Goal: Task Accomplishment & Management: Complete application form

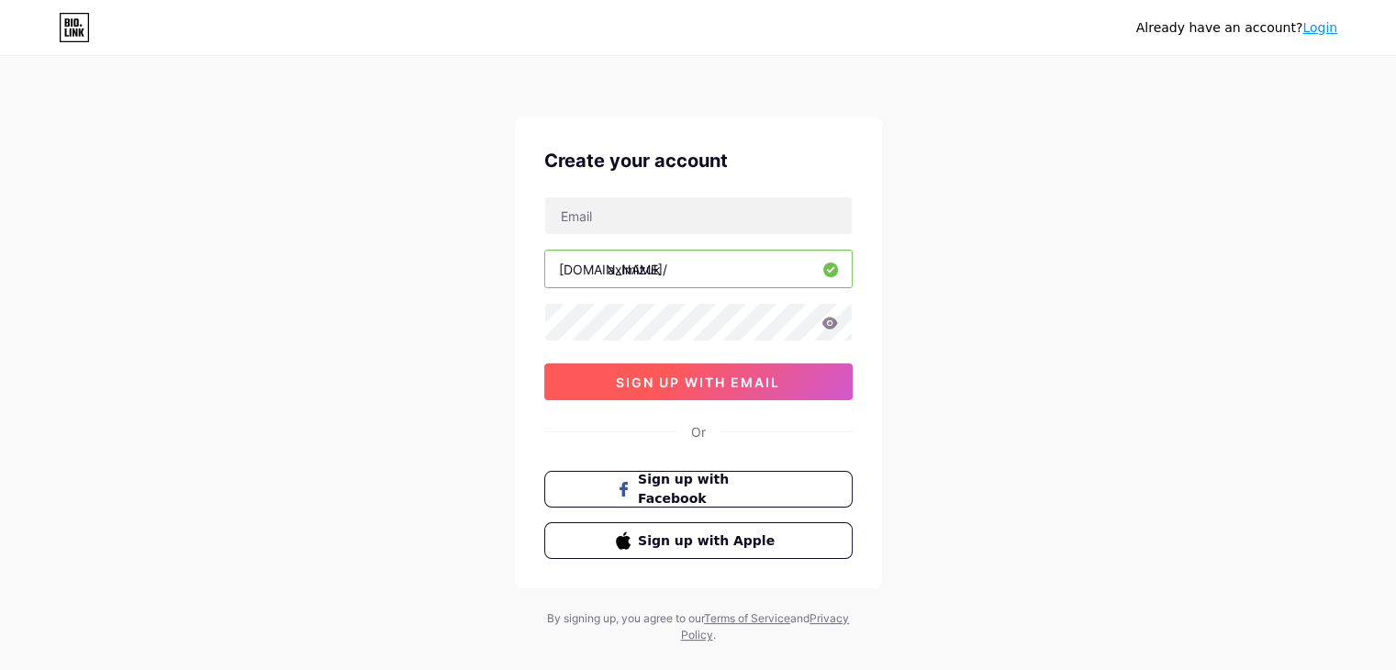
click at [672, 379] on span "sign up with email" at bounding box center [698, 383] width 164 height 16
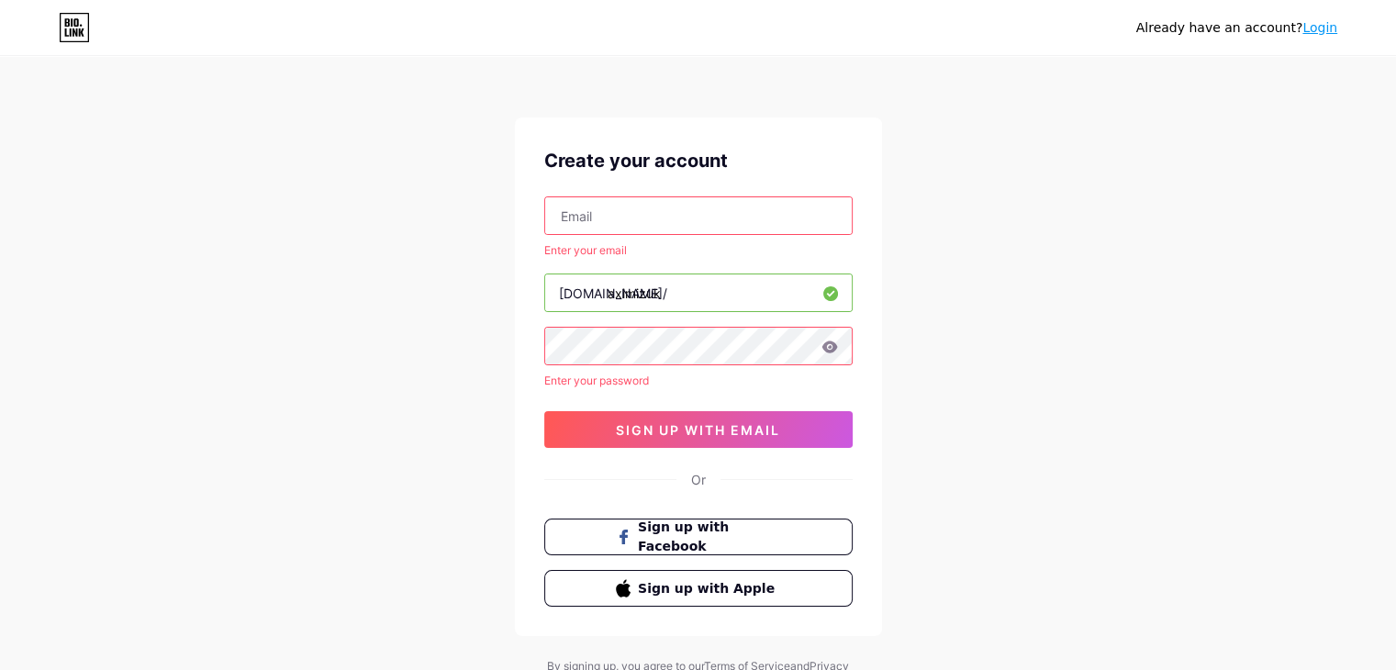
click at [578, 217] on input "text" at bounding box center [698, 215] width 307 height 37
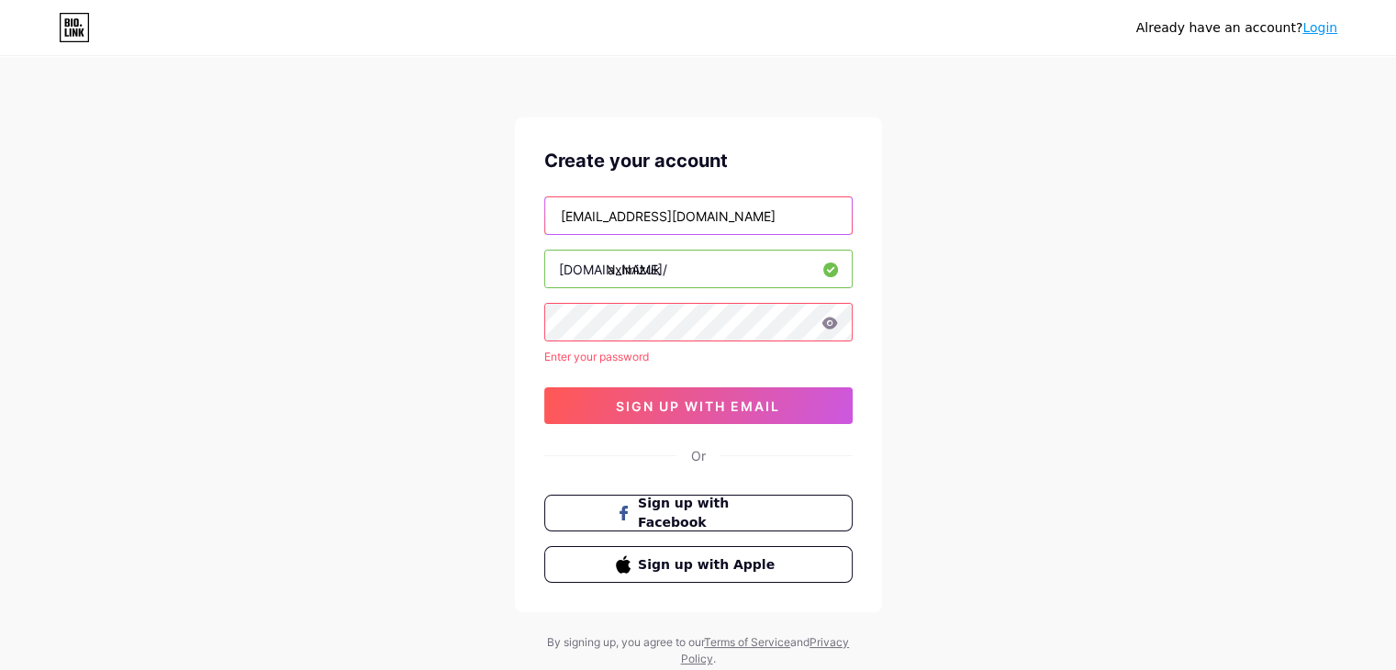
type input "[EMAIL_ADDRESS][DOMAIN_NAME]"
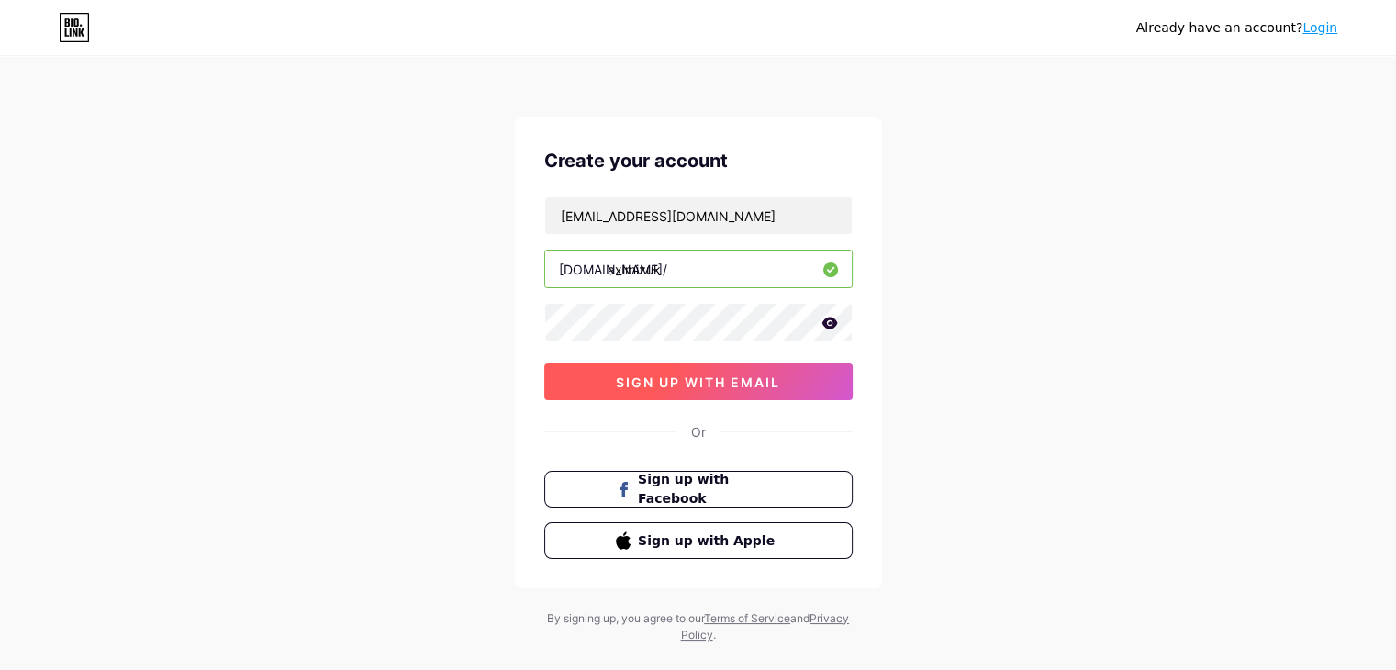
click at [722, 384] on span "sign up with email" at bounding box center [698, 383] width 164 height 16
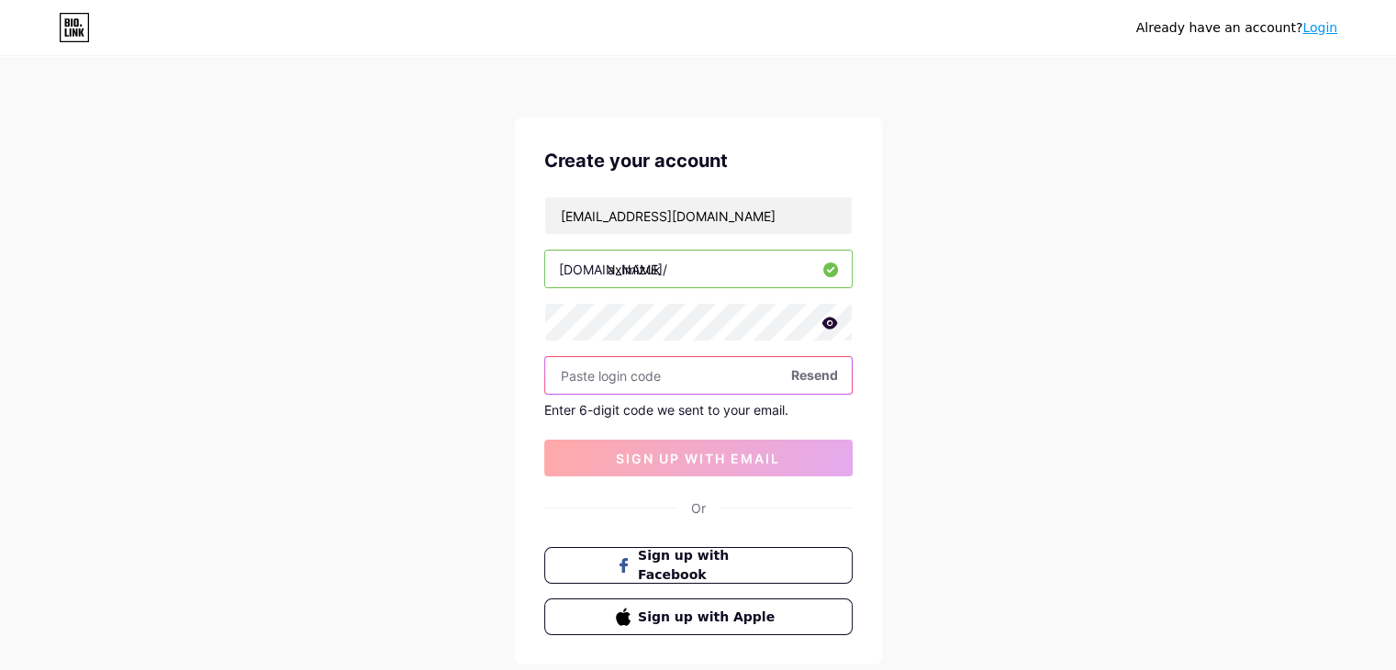
paste input "451783"
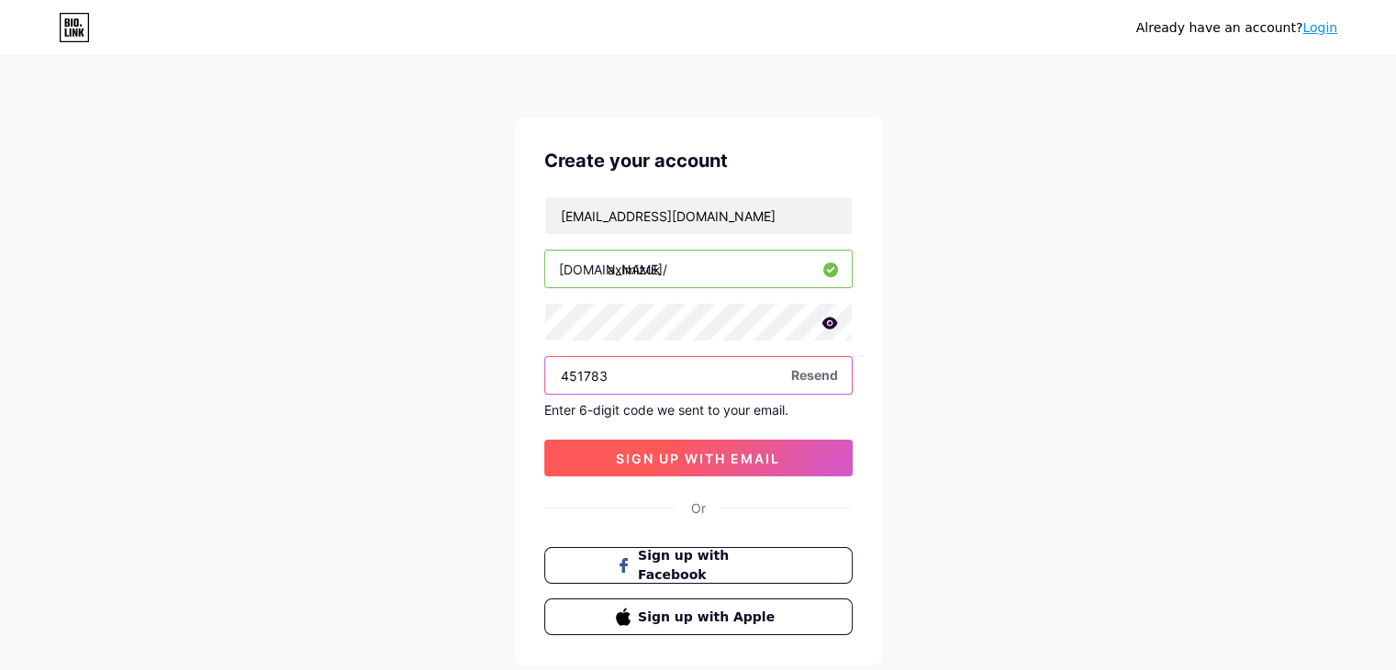
type input "451783"
click at [653, 467] on button "sign up with email" at bounding box center [698, 458] width 308 height 37
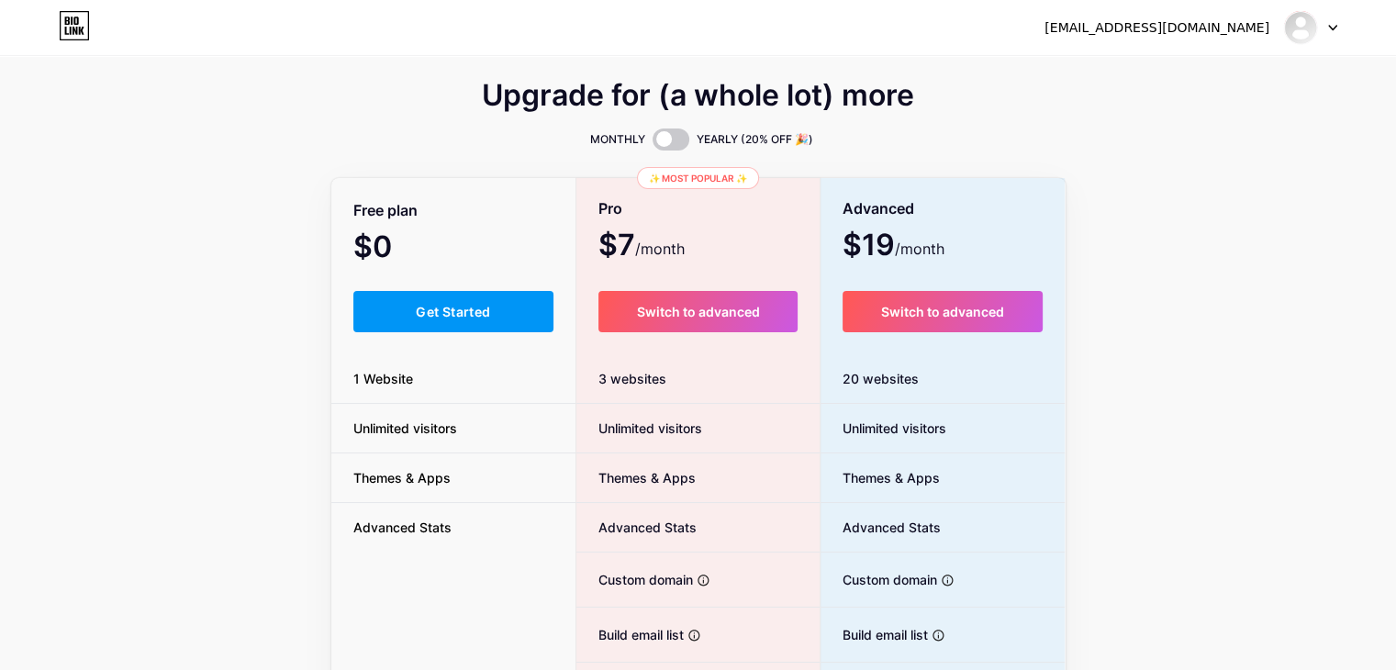
click at [419, 436] on span "Unlimited visitors" at bounding box center [405, 428] width 148 height 19
click at [442, 323] on button "Get Started" at bounding box center [453, 311] width 201 height 41
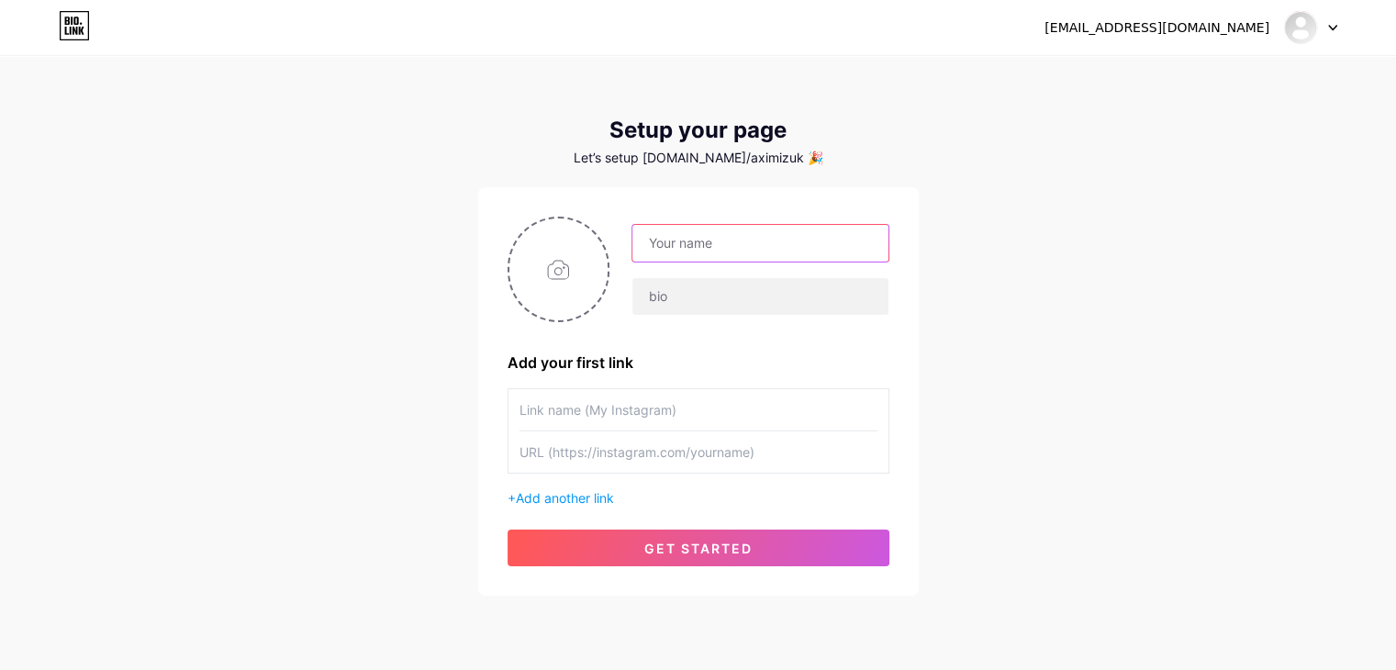
click at [713, 240] on input "text" at bounding box center [759, 243] width 255 height 37
type input "AximizUK"
click at [671, 306] on input "text" at bounding box center [759, 296] width 255 height 37
click at [667, 333] on div "AximizUK Add your first link + Add another link get started" at bounding box center [699, 392] width 382 height 350
click at [569, 412] on input "text" at bounding box center [699, 409] width 358 height 41
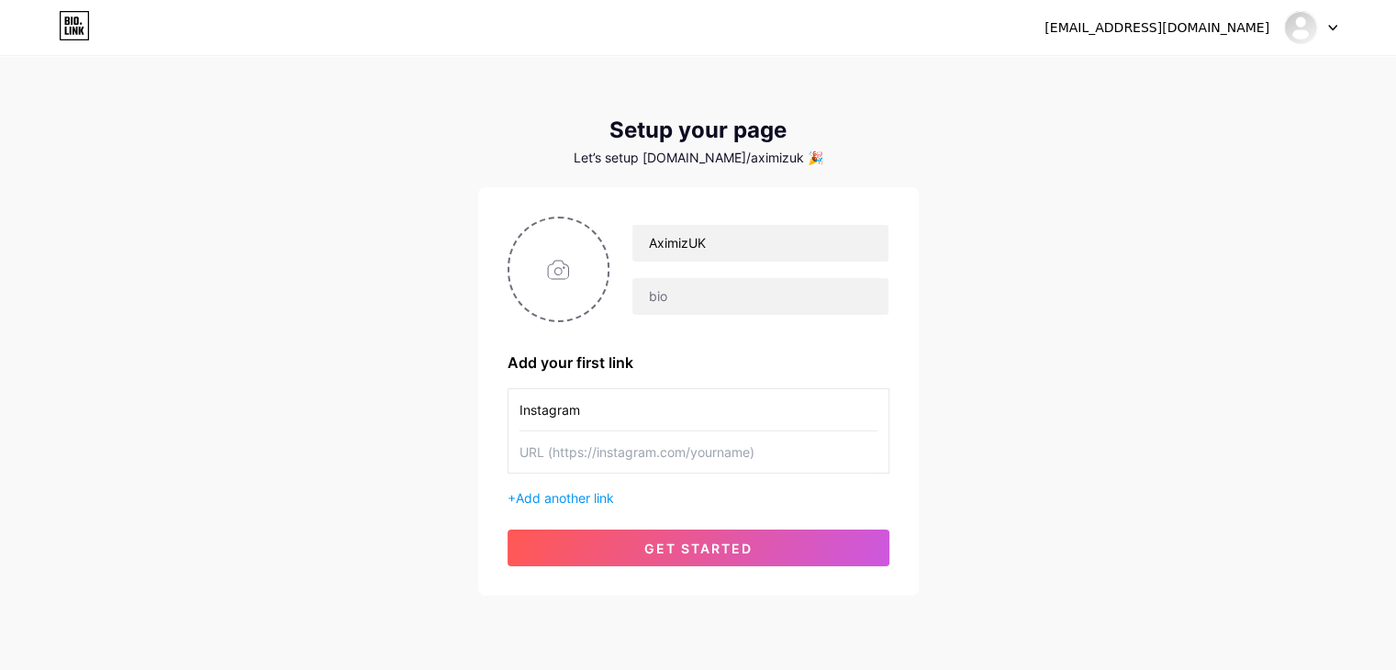
type input "Instagram"
click at [595, 447] on input "text" at bounding box center [699, 451] width 358 height 41
paste input "[URL][DOMAIN_NAME]"
type input "[URL][DOMAIN_NAME]"
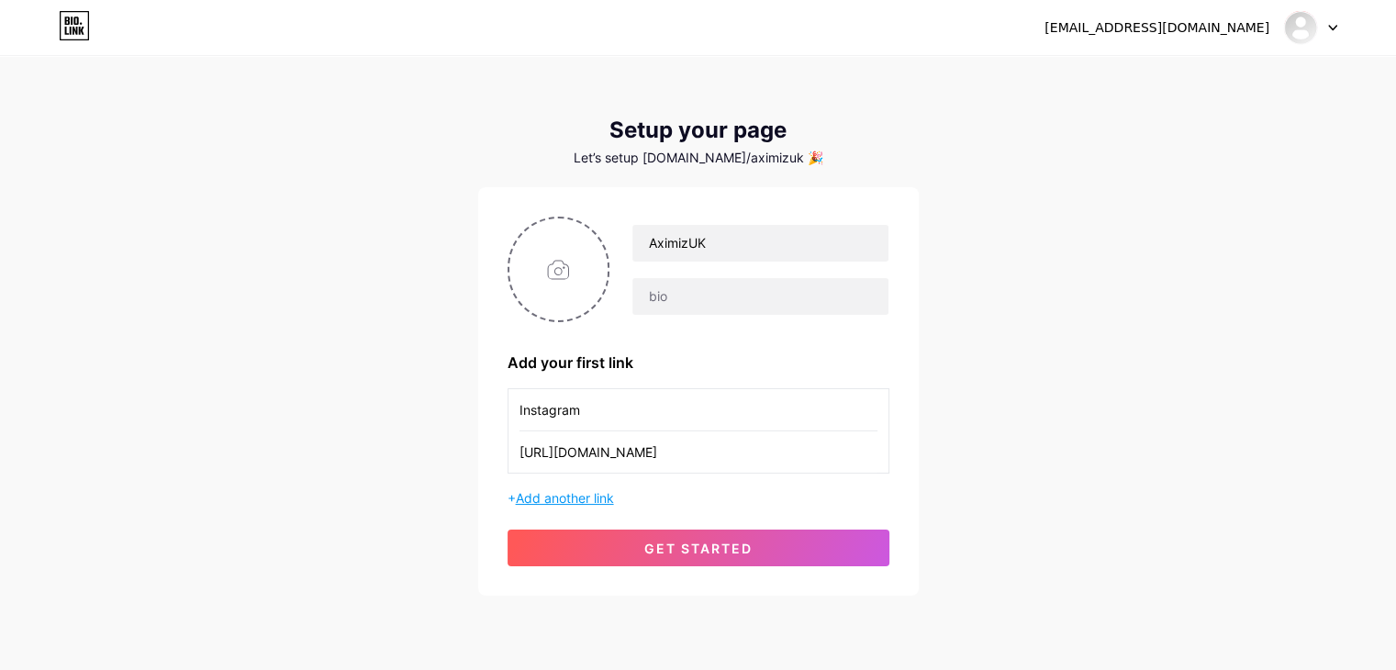
scroll to position [0, 0]
click at [606, 492] on span "Add another link" at bounding box center [565, 498] width 98 height 16
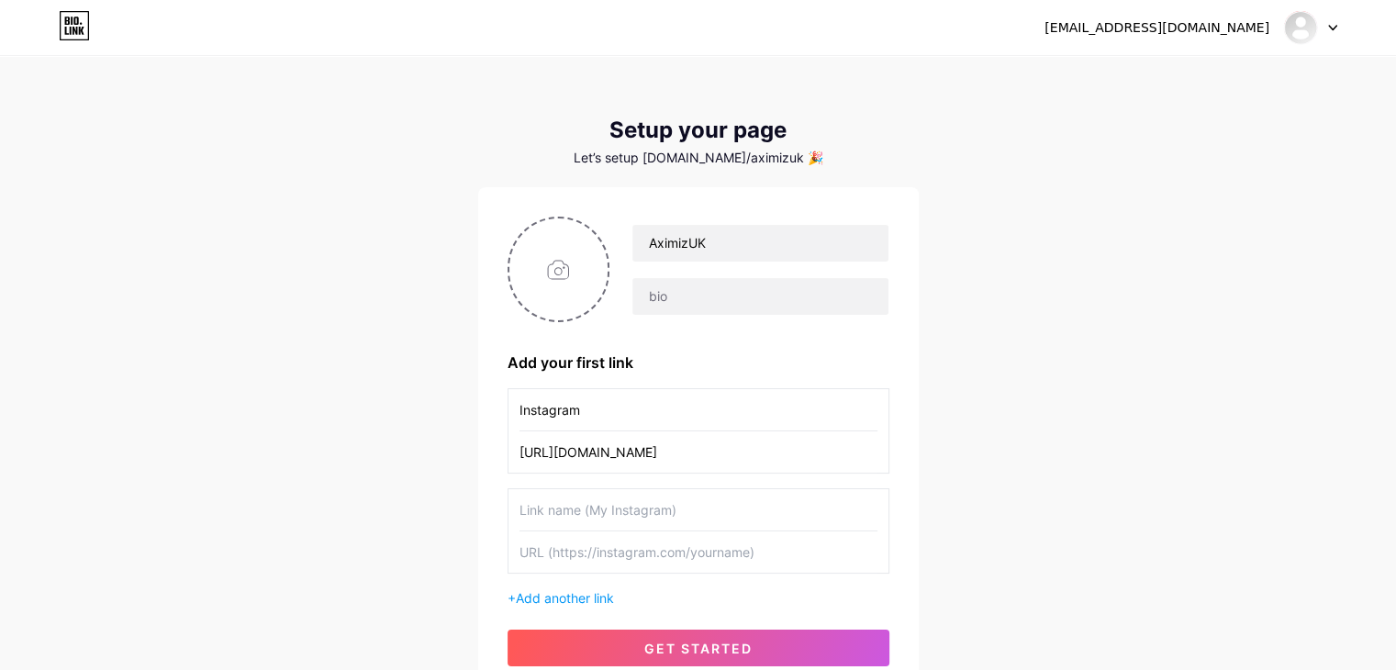
click at [610, 508] on input "text" at bounding box center [699, 509] width 358 height 41
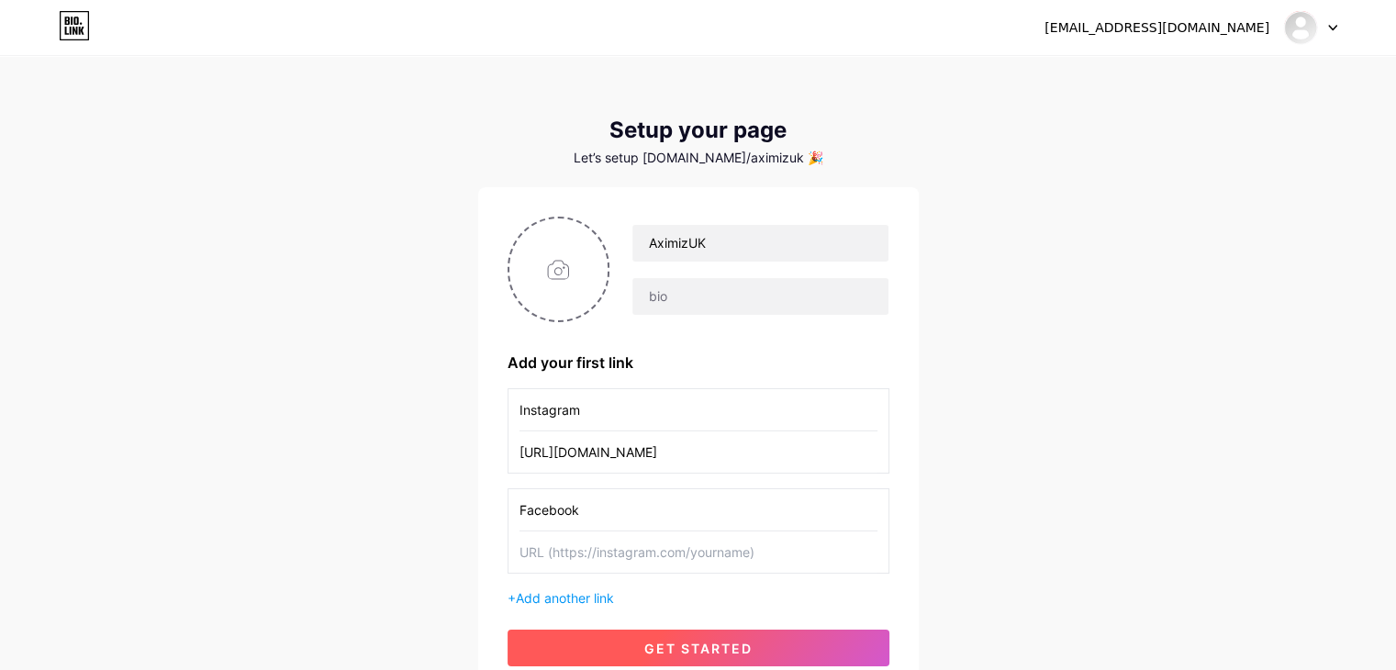
type input "Facebook"
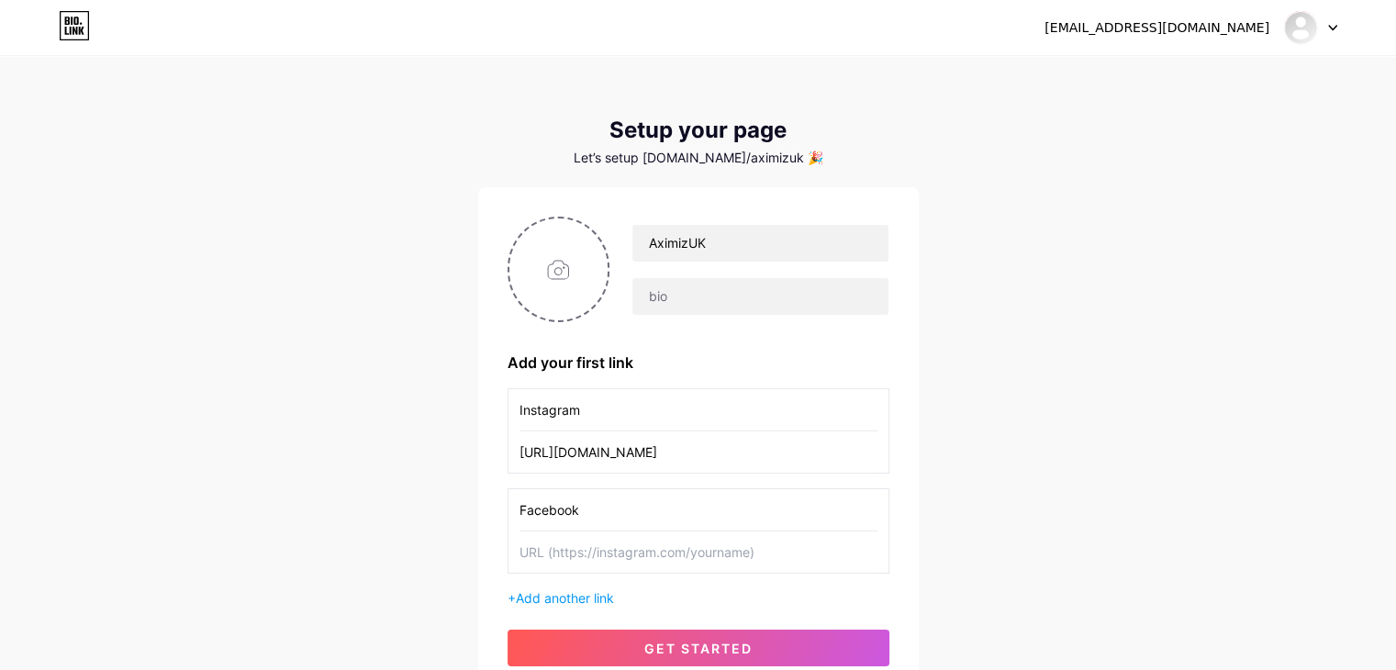
click at [599, 543] on input "text" at bounding box center [699, 552] width 358 height 41
paste input "[URL][DOMAIN_NAME]"
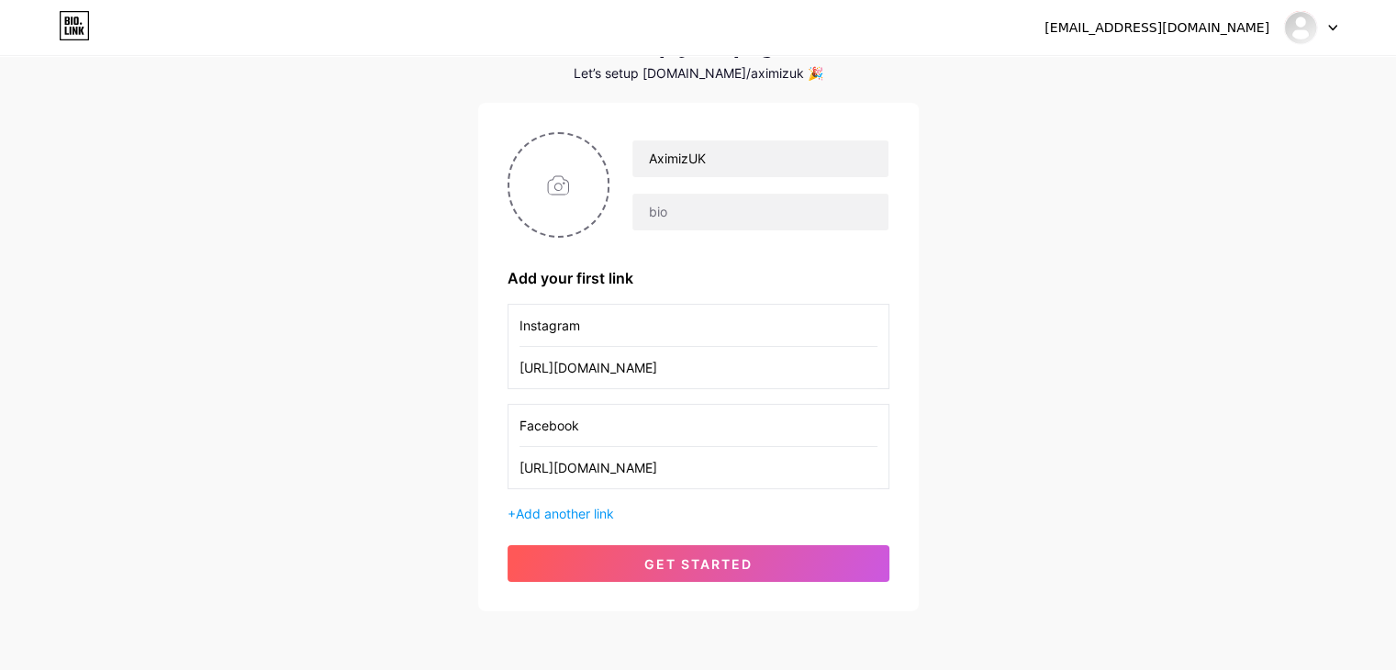
scroll to position [86, 0]
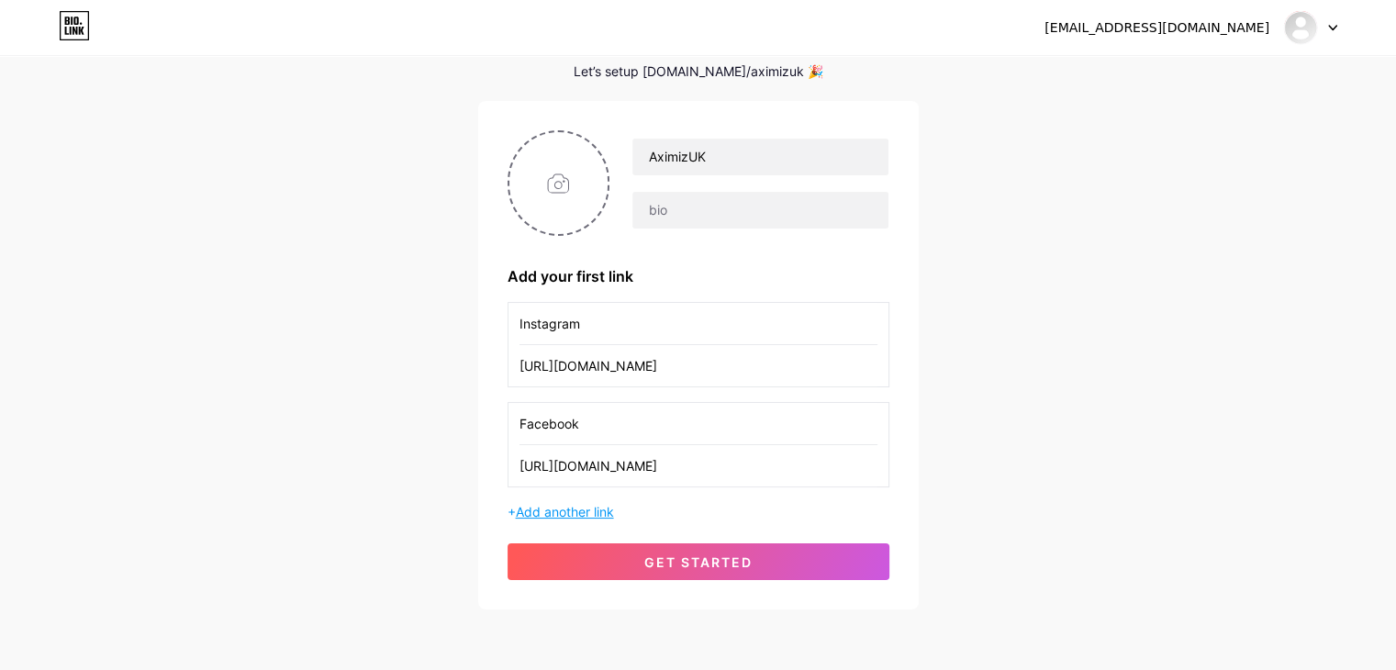
type input "[URL][DOMAIN_NAME]"
click at [576, 504] on span "Add another link" at bounding box center [565, 512] width 98 height 16
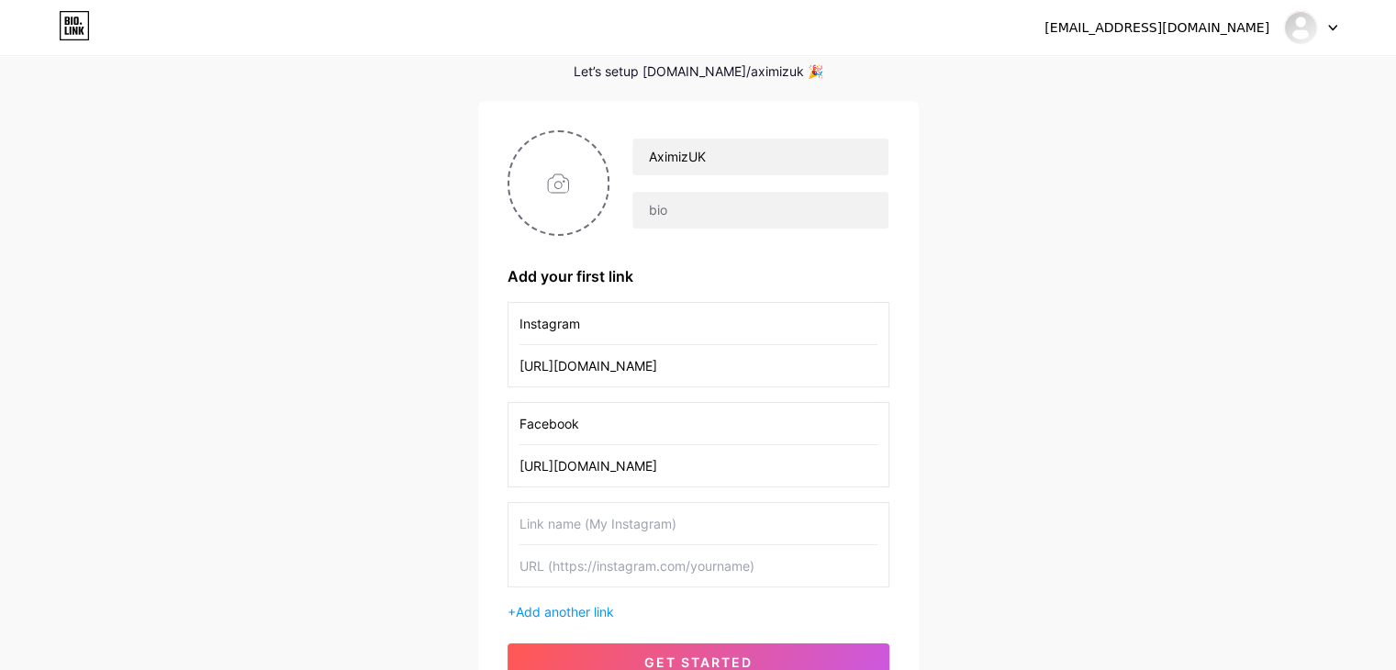
click at [580, 529] on input "text" at bounding box center [699, 523] width 358 height 41
click at [669, 560] on input "text" at bounding box center [699, 565] width 358 height 41
click at [551, 520] on input "Linkedin" at bounding box center [699, 523] width 358 height 41
type input "Linkedin"
click at [649, 561] on input "text" at bounding box center [699, 565] width 358 height 41
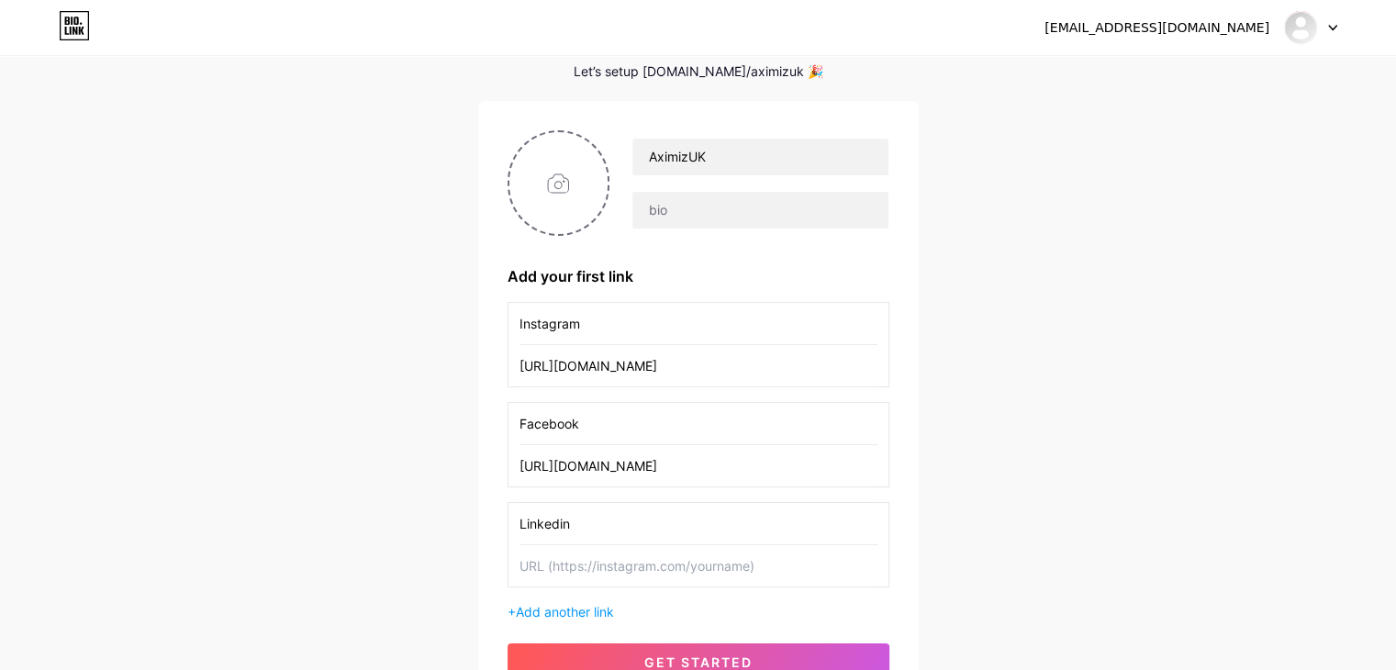
paste input "[URL][DOMAIN_NAME]"
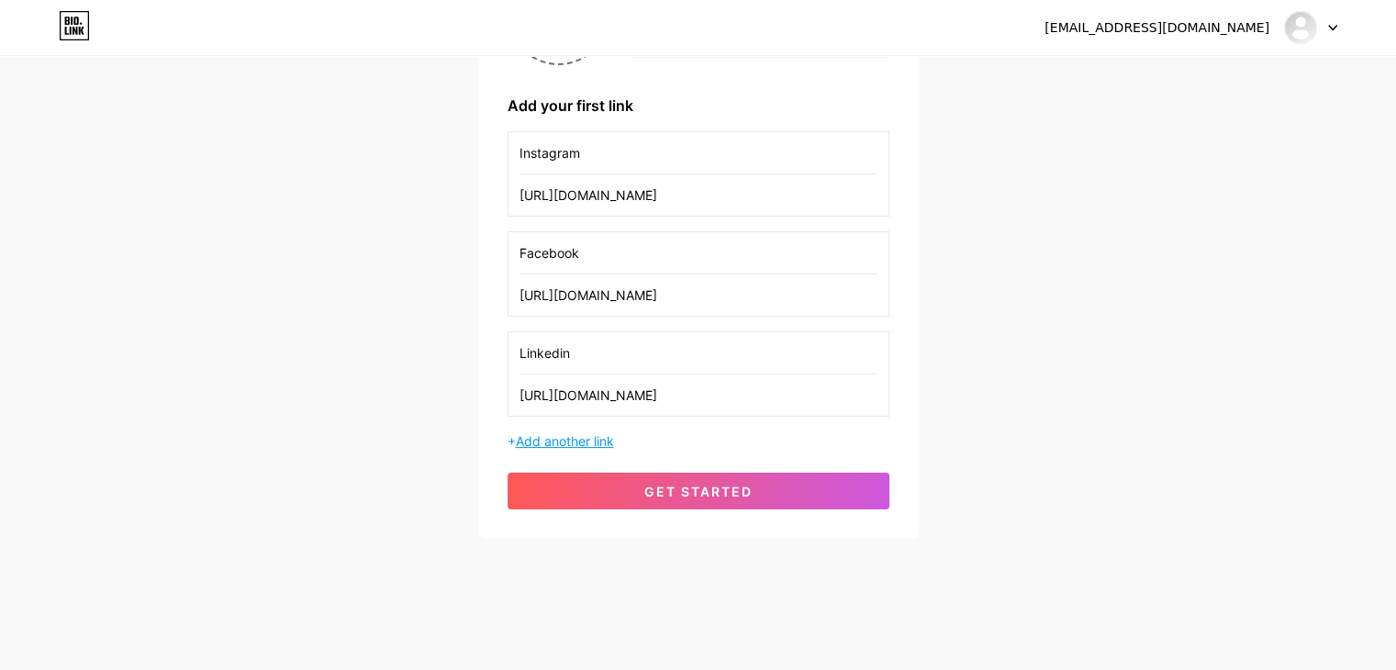
scroll to position [256, 0]
type input "[URL][DOMAIN_NAME]"
click at [580, 438] on span "Add another link" at bounding box center [565, 442] width 98 height 16
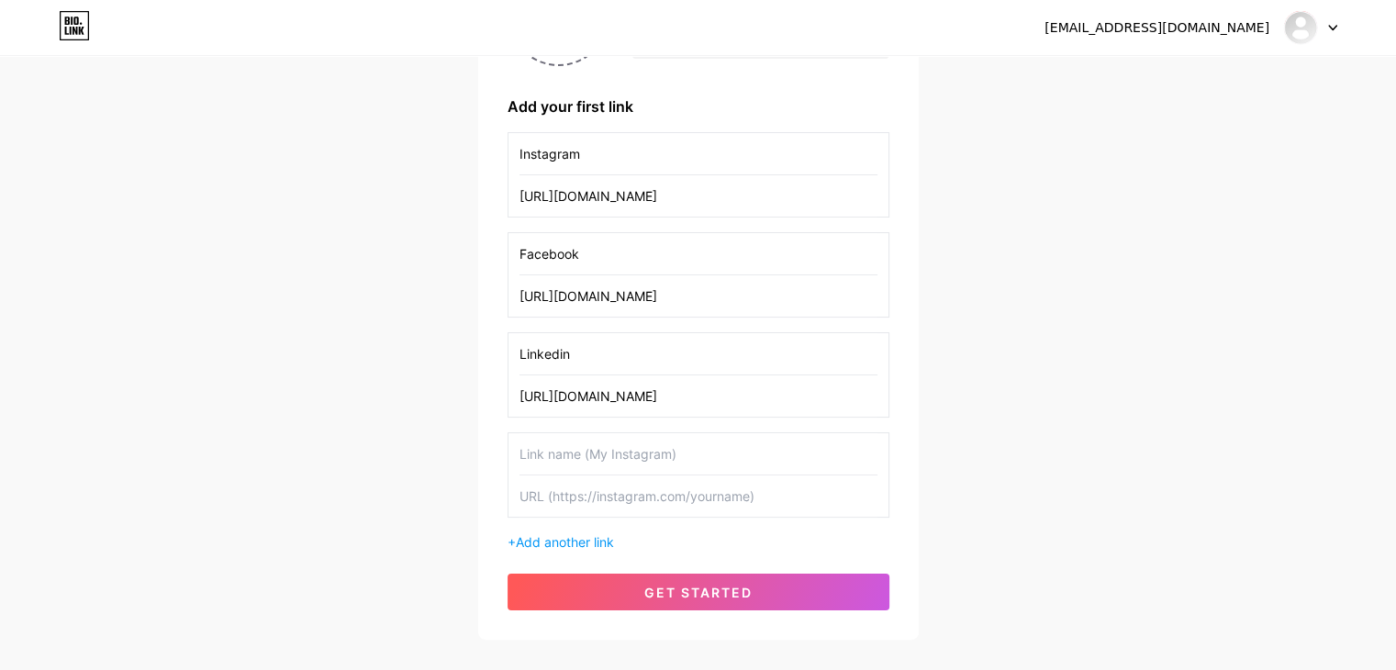
click at [549, 446] on input "text" at bounding box center [699, 453] width 358 height 41
type input "Website"
click at [552, 492] on input "text" at bounding box center [699, 496] width 358 height 41
paste input "[URL][DOMAIN_NAME]"
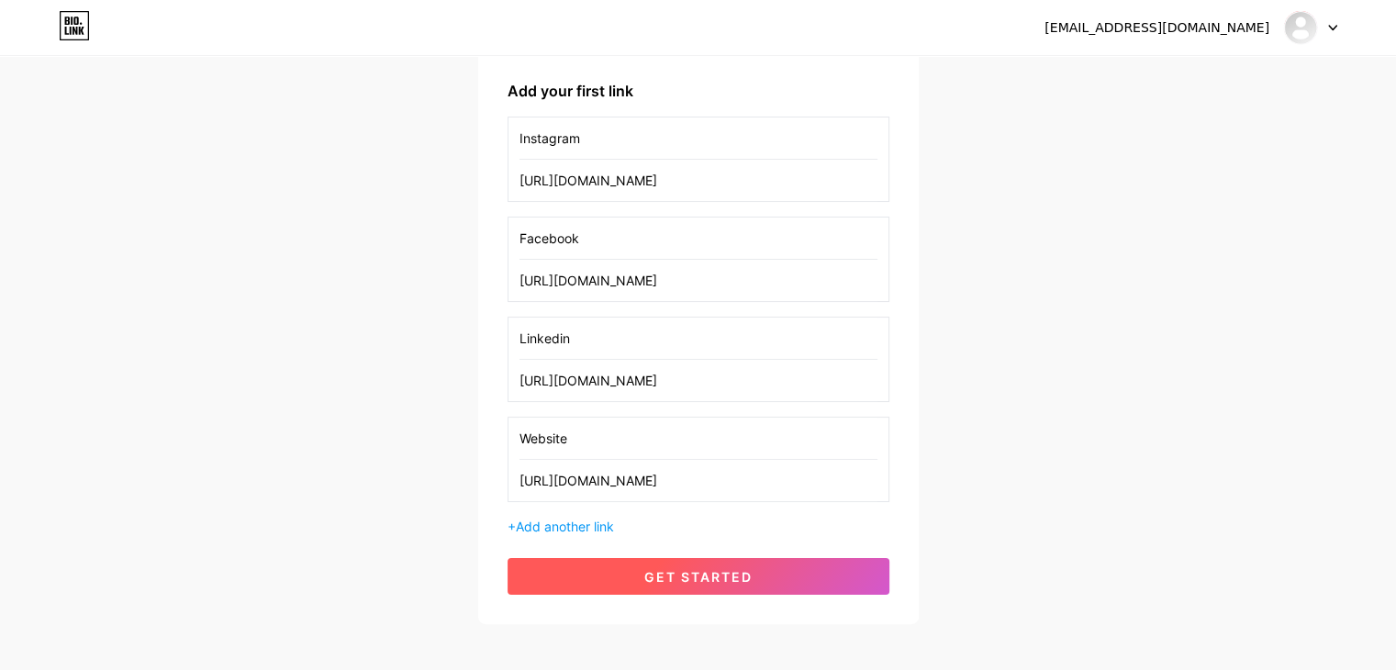
scroll to position [252, 0]
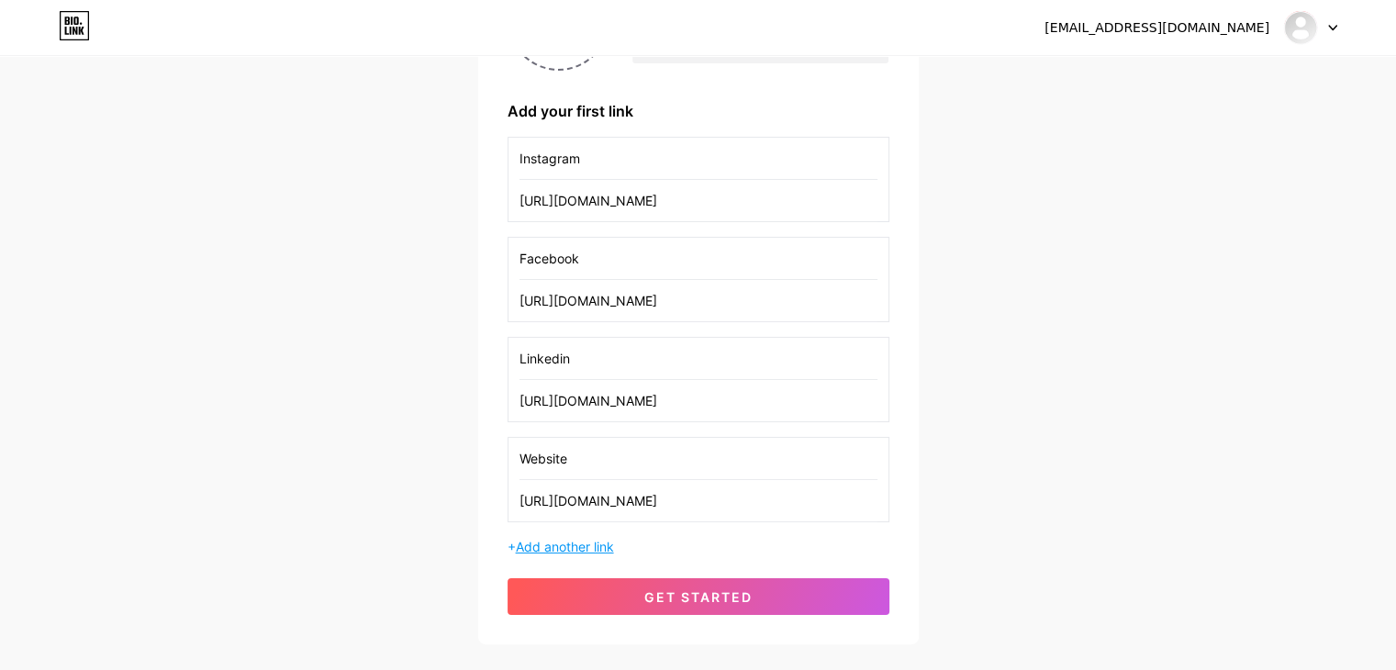
type input "[URL][DOMAIN_NAME]"
click at [577, 539] on span "Add another link" at bounding box center [565, 547] width 98 height 16
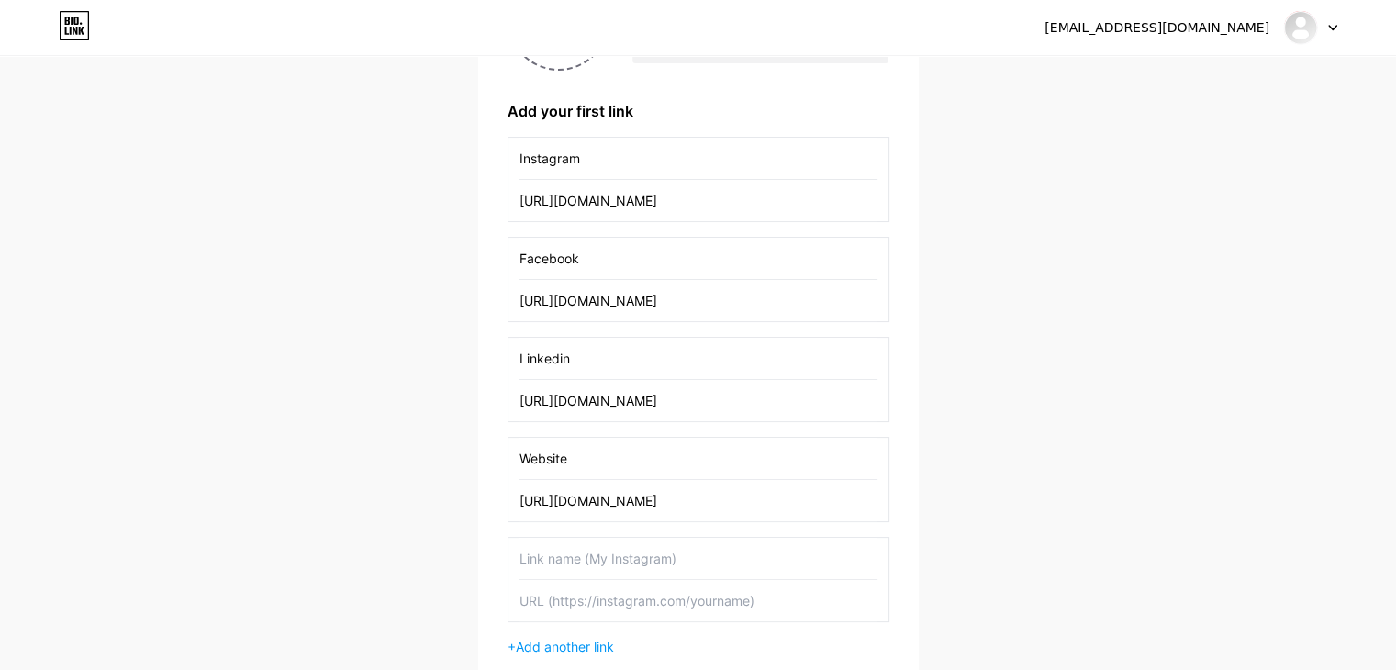
click at [571, 551] on input "text" at bounding box center [699, 558] width 358 height 41
type input "Whatsapp"
click at [558, 610] on input "text" at bounding box center [699, 600] width 358 height 41
paste input "[URL][DOMAIN_NAME]"
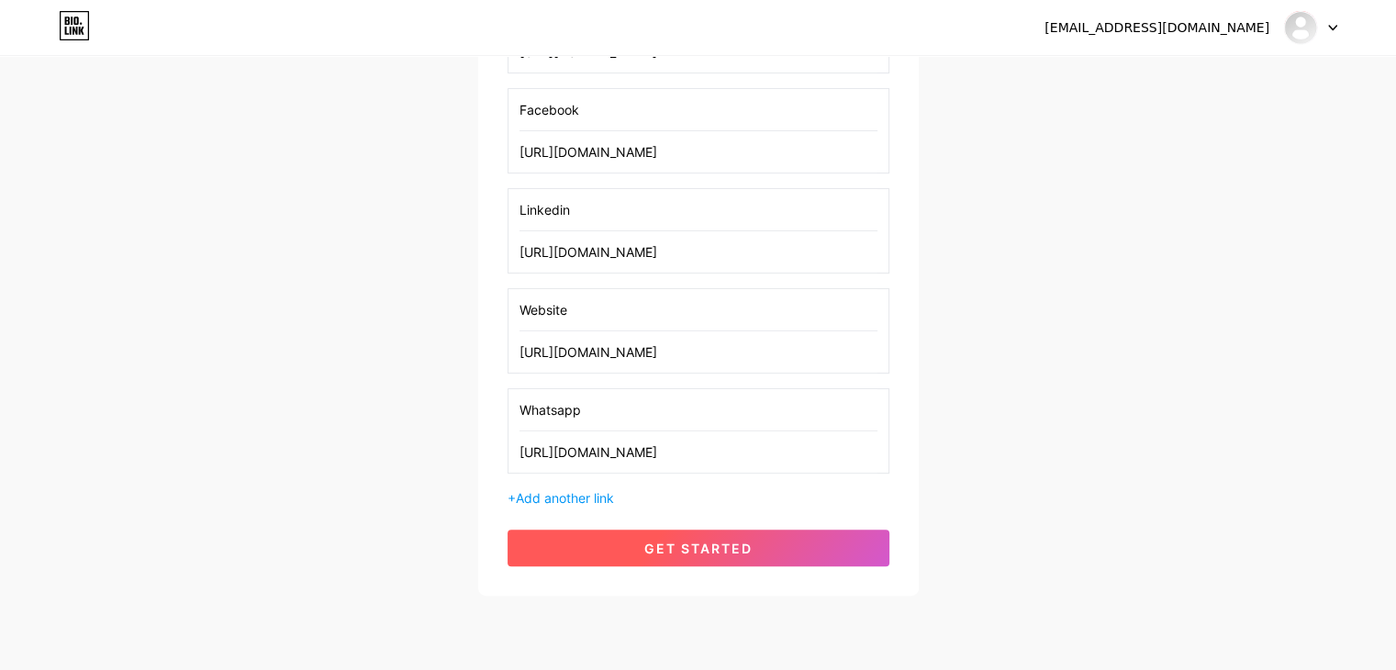
type input "[URL][DOMAIN_NAME]"
click at [651, 553] on button "get started" at bounding box center [699, 548] width 382 height 37
click at [655, 541] on span "get started" at bounding box center [698, 549] width 108 height 16
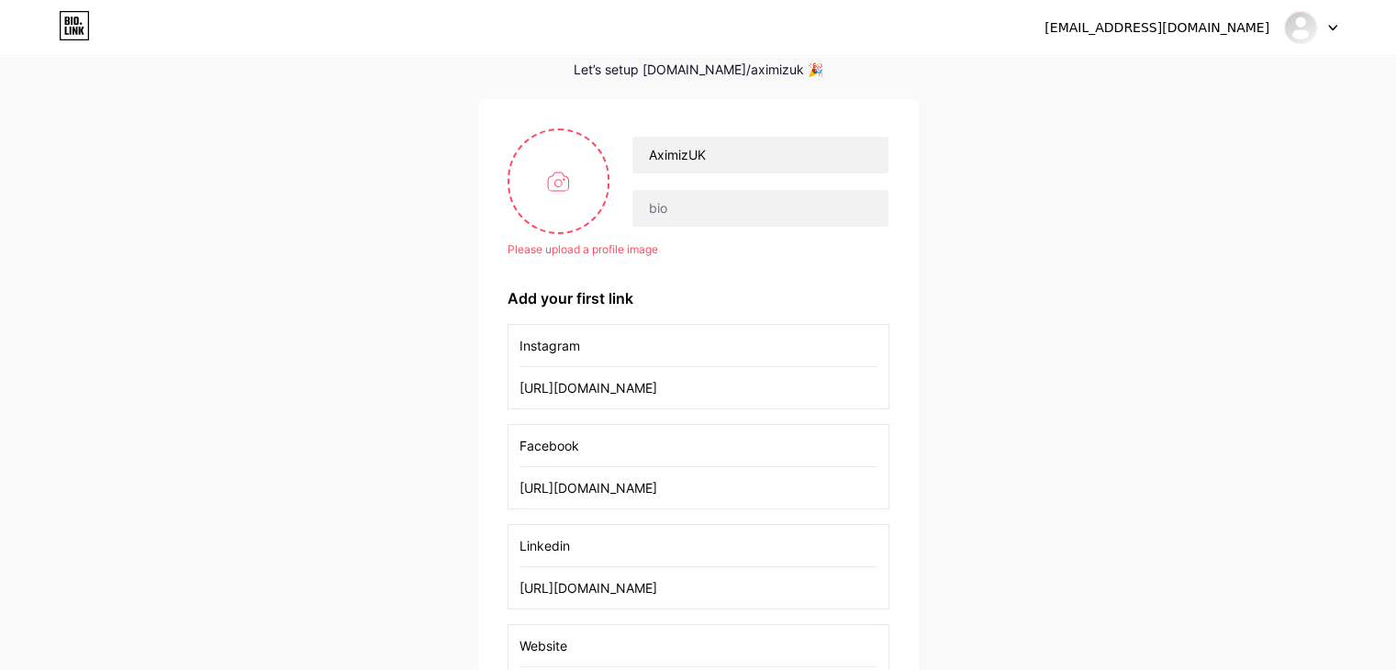
scroll to position [0, 0]
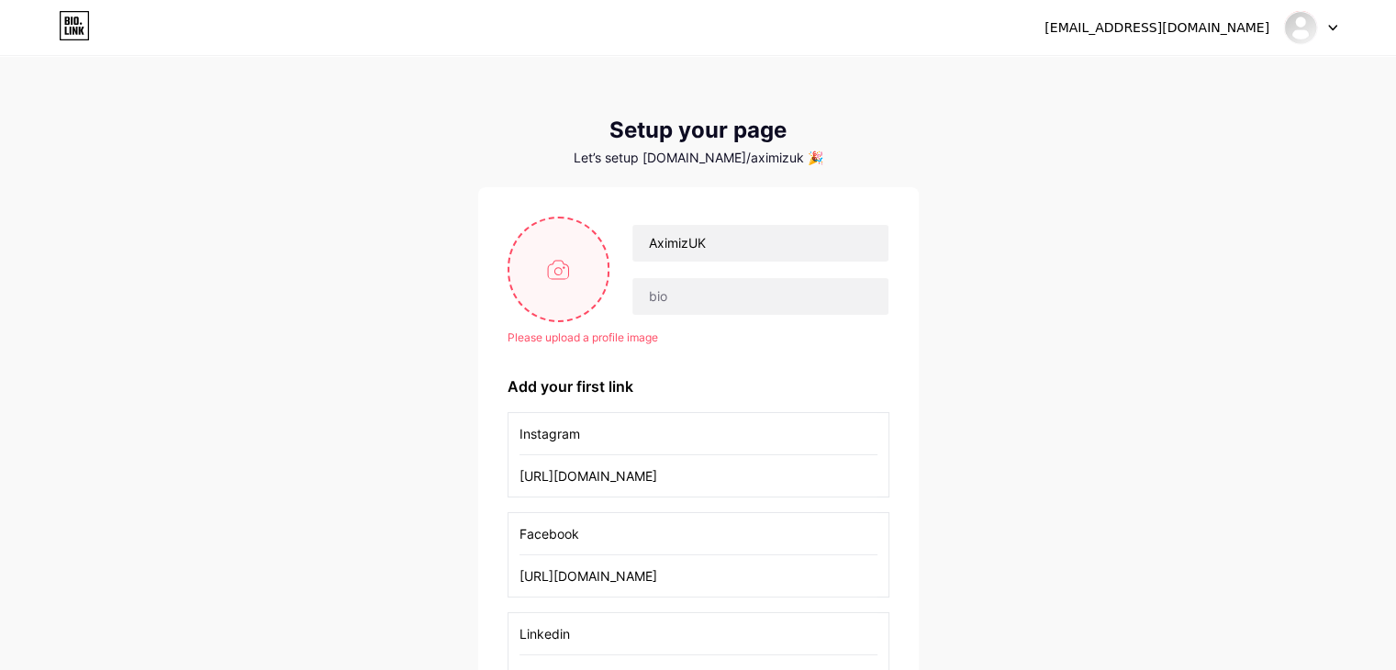
click at [554, 251] on input "file" at bounding box center [558, 269] width 99 height 102
type input "C:\fakepath\AXIMIZ DIGITAL PRINTING.png"
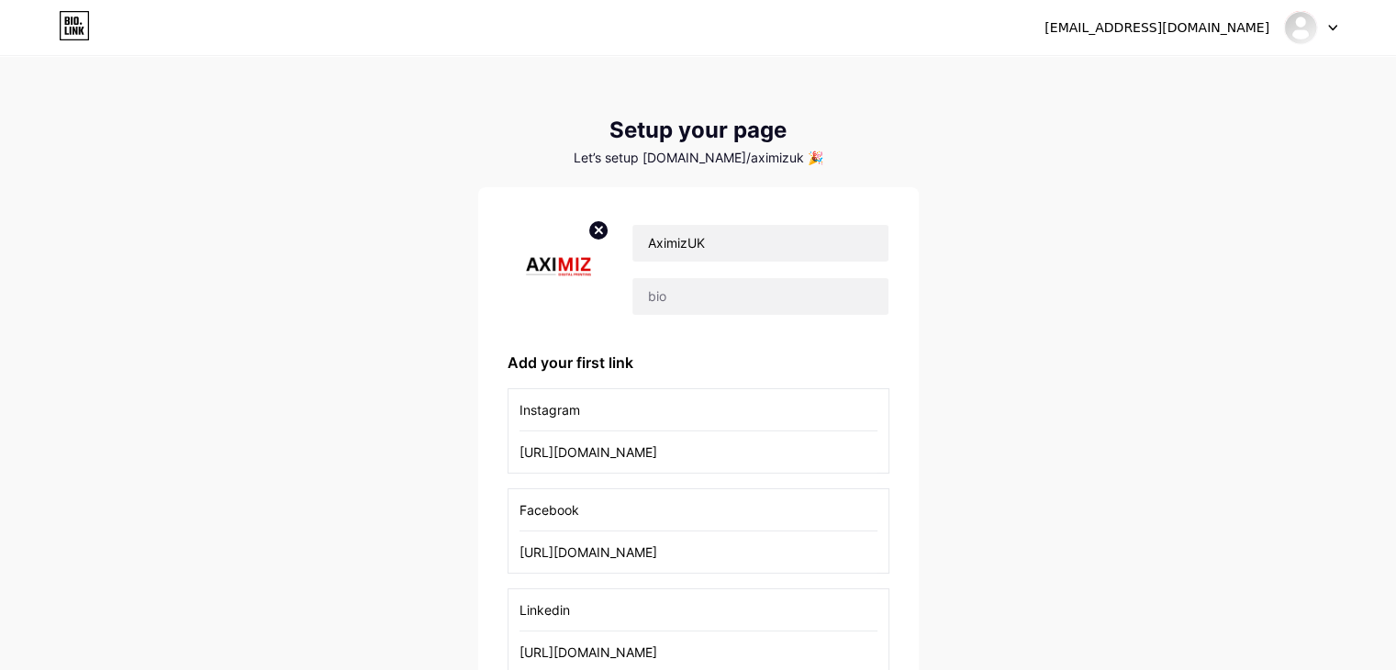
scroll to position [455, 0]
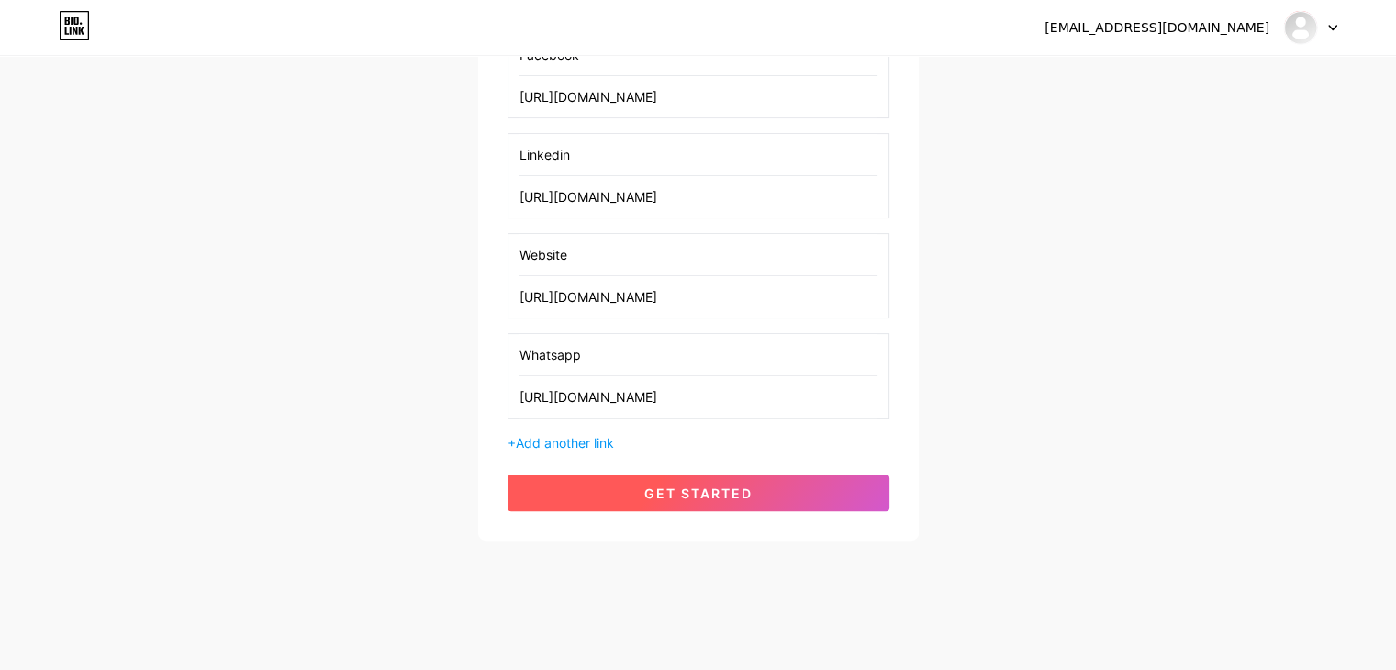
click at [714, 496] on span "get started" at bounding box center [698, 494] width 108 height 16
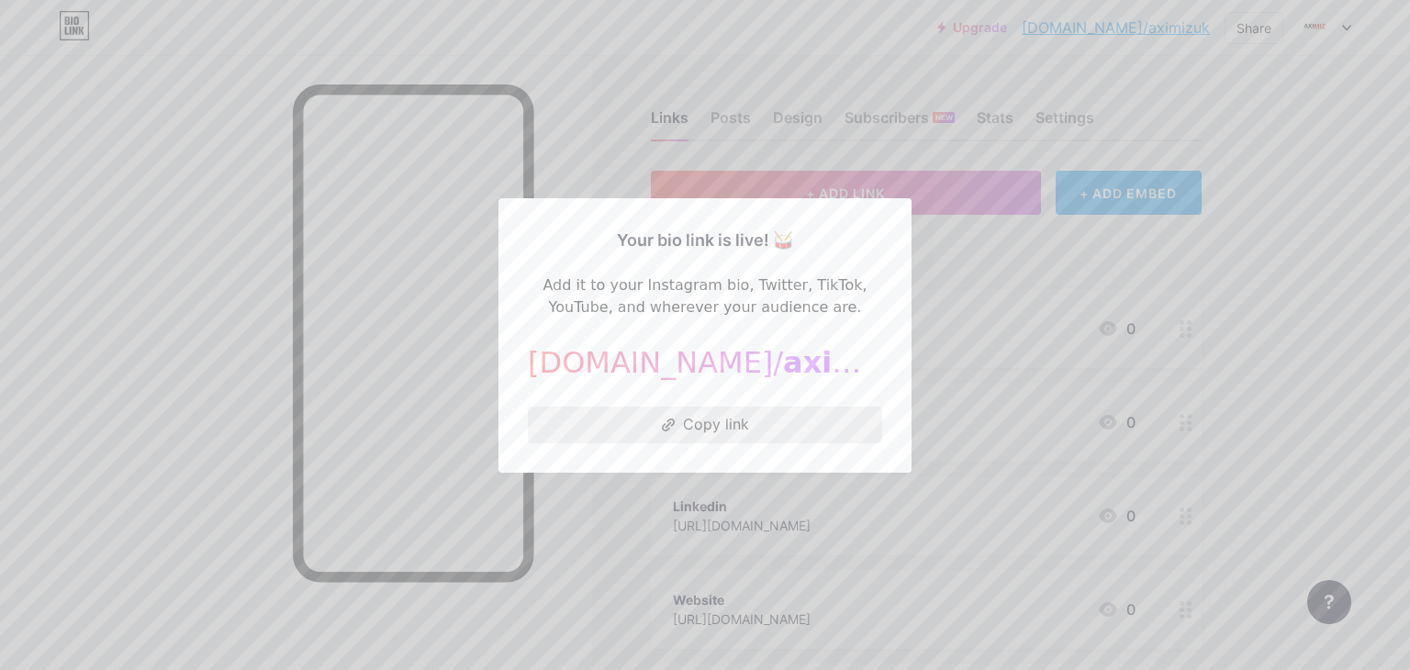
click at [705, 422] on button "Copy link" at bounding box center [705, 425] width 354 height 37
click at [588, 28] on div at bounding box center [705, 335] width 1410 height 670
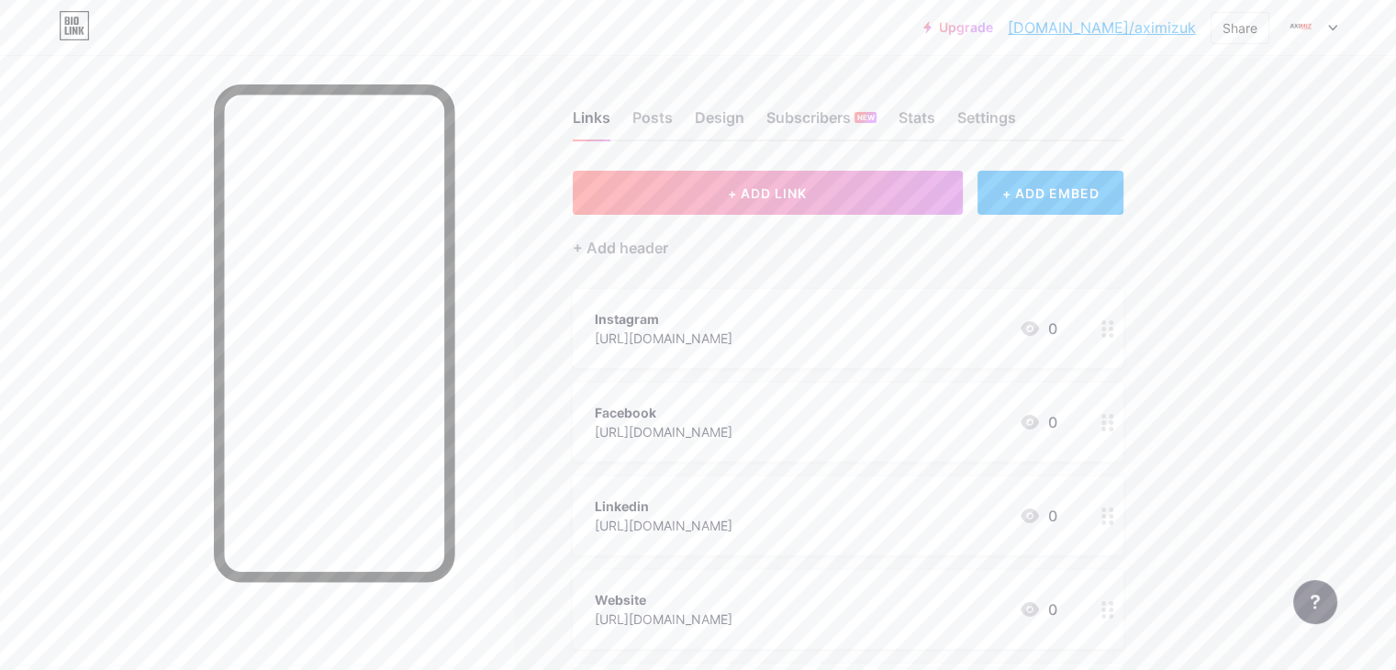
click at [1099, 33] on link "[DOMAIN_NAME]/aximizuk" at bounding box center [1102, 28] width 188 height 22
